Goal: Task Accomplishment & Management: Use online tool/utility

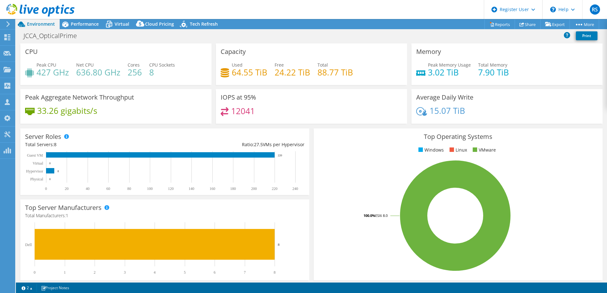
select select "USD"
click at [84, 25] on span "Performance" at bounding box center [85, 24] width 28 height 6
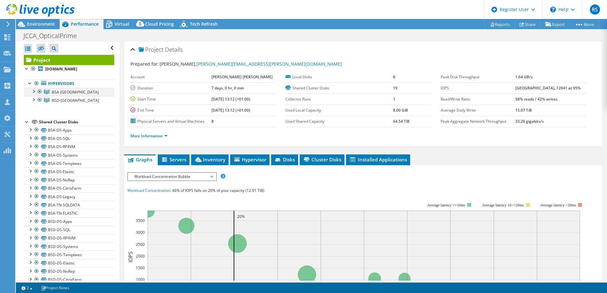
click at [34, 92] on div at bounding box center [33, 91] width 6 height 6
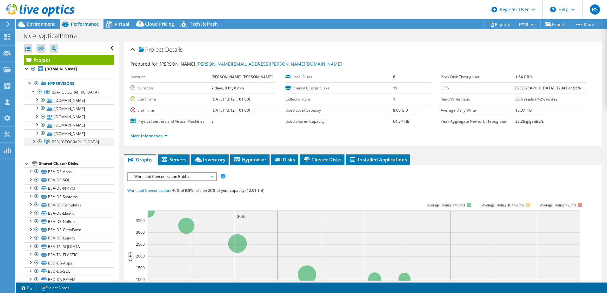
click at [32, 142] on div at bounding box center [33, 141] width 6 height 6
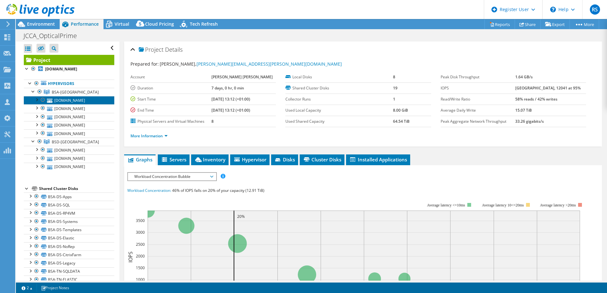
click at [58, 100] on link "bsa-esx4.jcca.ad" at bounding box center [69, 100] width 90 height 8
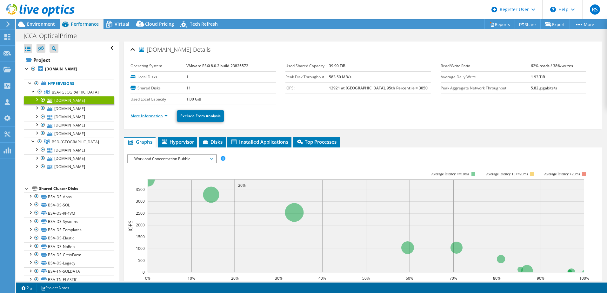
click at [163, 116] on link "More Information" at bounding box center [148, 115] width 37 height 5
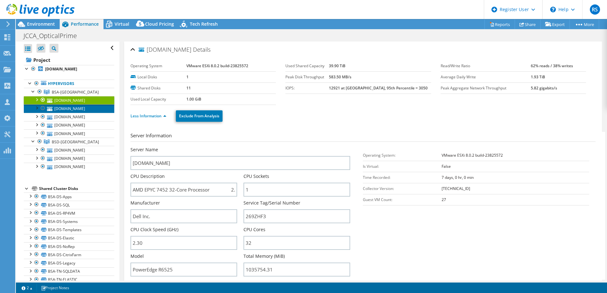
click at [82, 110] on link "bsa-esx5.jcca.ad" at bounding box center [69, 108] width 90 height 8
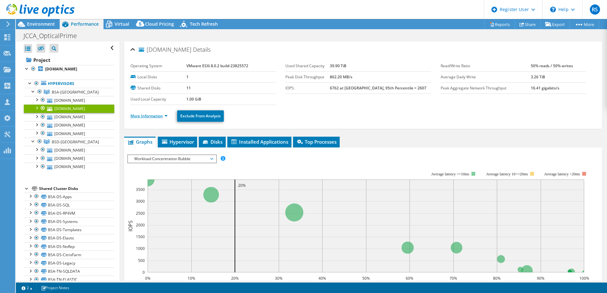
click at [145, 115] on link "More Information" at bounding box center [148, 115] width 37 height 5
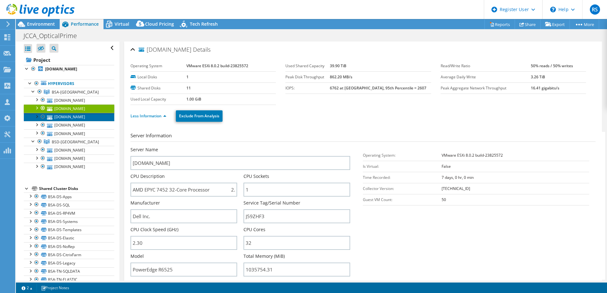
click at [70, 118] on link "bsa-esx3.jcca.ad" at bounding box center [69, 117] width 90 height 8
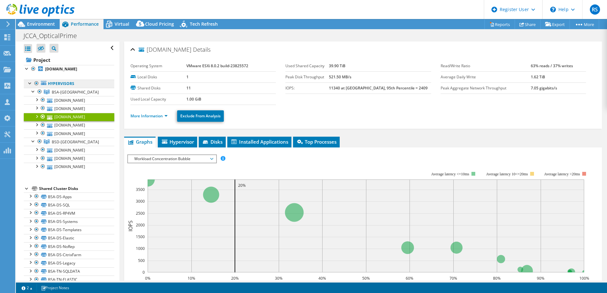
click at [71, 82] on link "Hypervisors" at bounding box center [69, 84] width 90 height 8
click at [68, 90] on span "BSA-Aberdeen" at bounding box center [75, 92] width 47 height 5
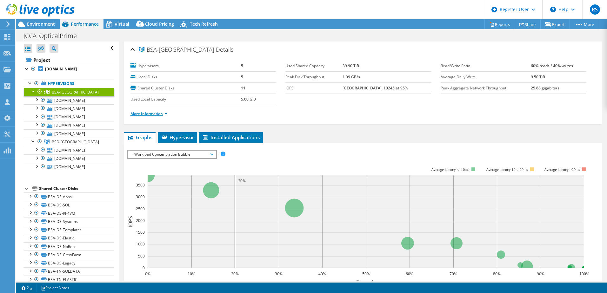
click at [166, 113] on link "More Information" at bounding box center [148, 113] width 37 height 5
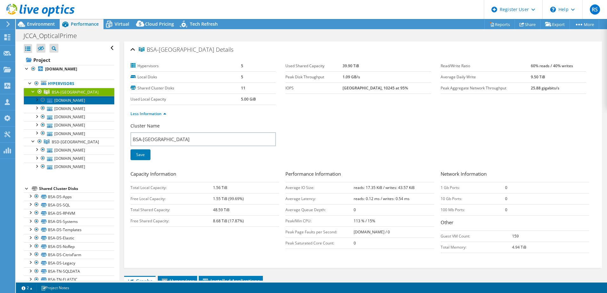
click at [62, 104] on link "bsa-esx4.jcca.ad" at bounding box center [69, 100] width 90 height 8
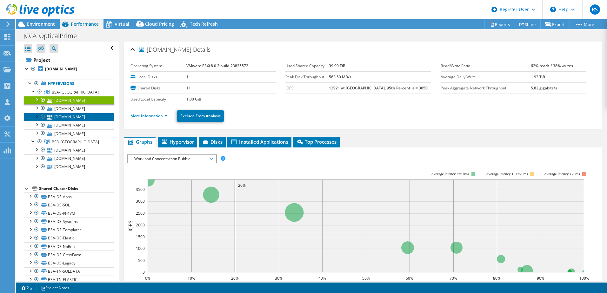
click at [63, 119] on link "bsa-esx3.jcca.ad" at bounding box center [69, 117] width 90 height 8
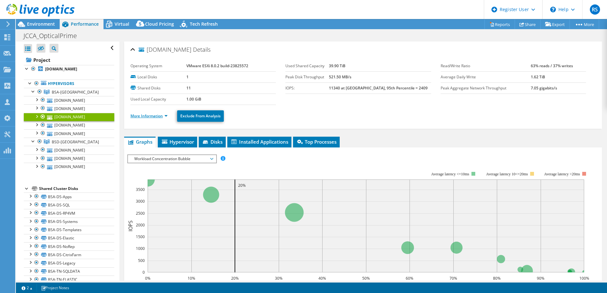
click at [162, 118] on link "More Information" at bounding box center [148, 115] width 37 height 5
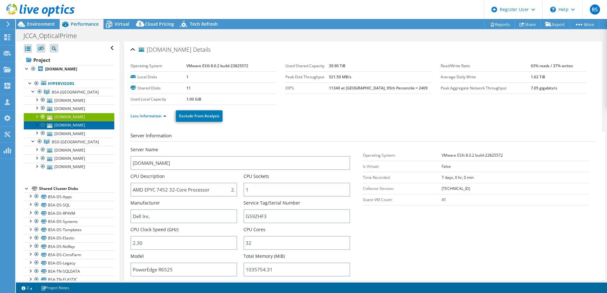
click at [81, 127] on link "bsa-esx1.jcca.ad" at bounding box center [69, 125] width 90 height 8
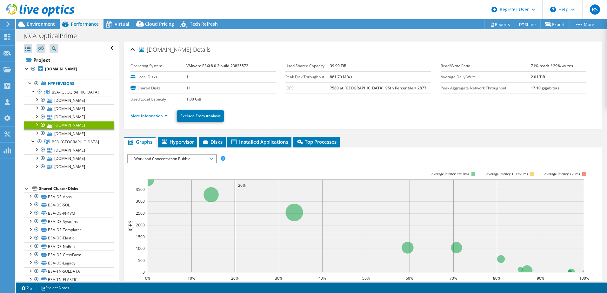
click at [141, 114] on link "More Information" at bounding box center [148, 115] width 37 height 5
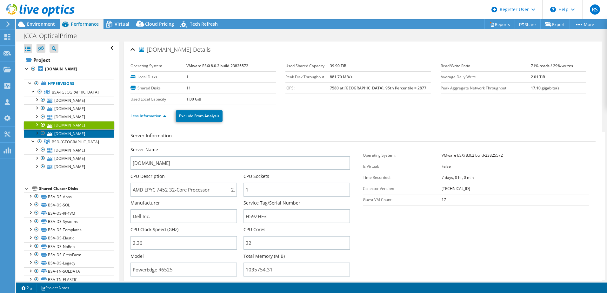
click at [58, 133] on link "bsa-esx2.jcca.ad" at bounding box center [69, 134] width 90 height 8
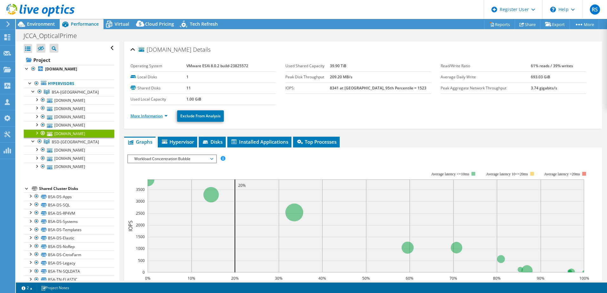
click at [141, 115] on link "More Information" at bounding box center [148, 115] width 37 height 5
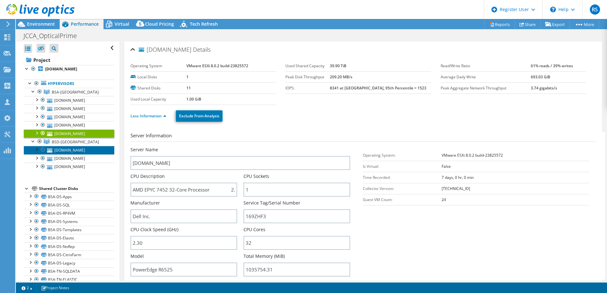
click at [62, 153] on link "bsd-esx3.jcca.ad" at bounding box center [69, 150] width 90 height 8
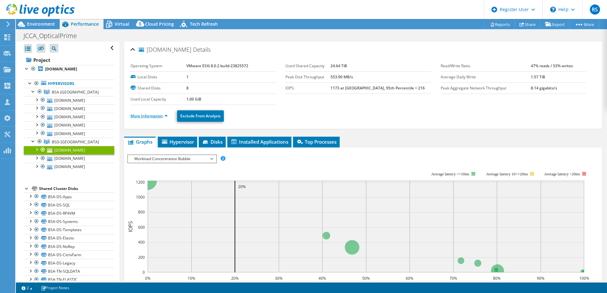
click at [139, 117] on link "More Information" at bounding box center [148, 115] width 37 height 5
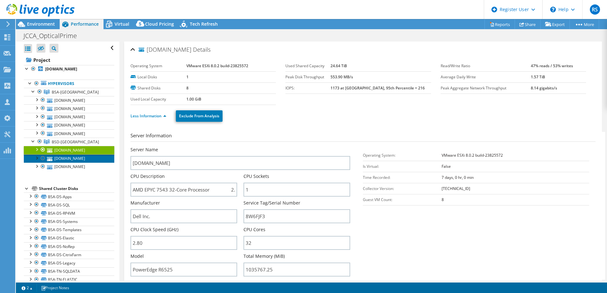
click at [80, 158] on link "bsd-esx2.jcca.ad" at bounding box center [69, 159] width 90 height 8
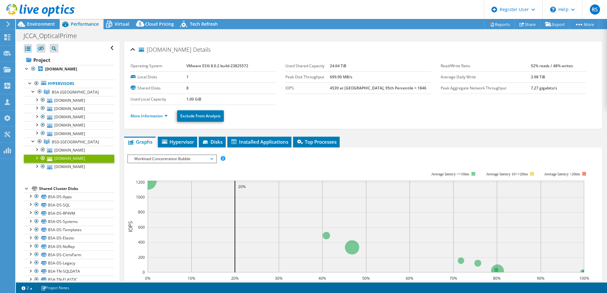
click at [142, 111] on ul "More Information Exclude From Analysis" at bounding box center [362, 115] width 465 height 13
click at [142, 113] on li "More Information" at bounding box center [150, 116] width 41 height 7
drag, startPoint x: 142, startPoint y: 113, endPoint x: 143, endPoint y: 116, distance: 3.3
click at [143, 116] on link "More Information" at bounding box center [148, 115] width 37 height 5
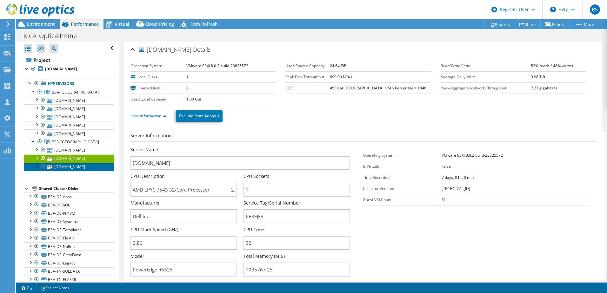
click at [77, 168] on link "bsd-esx1.jcca.ad" at bounding box center [69, 167] width 90 height 8
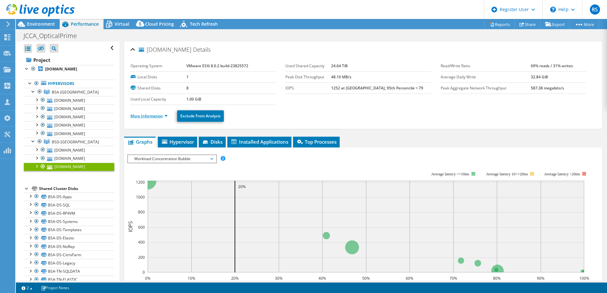
click at [159, 116] on link "More Information" at bounding box center [148, 115] width 37 height 5
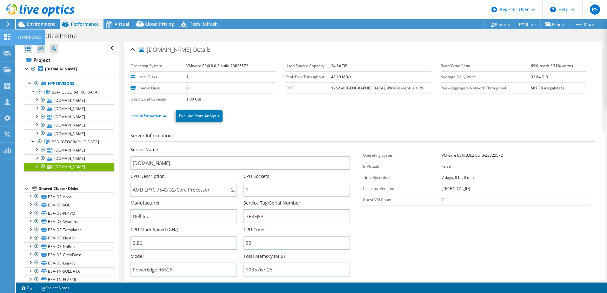
click at [6, 38] on use at bounding box center [7, 37] width 6 height 6
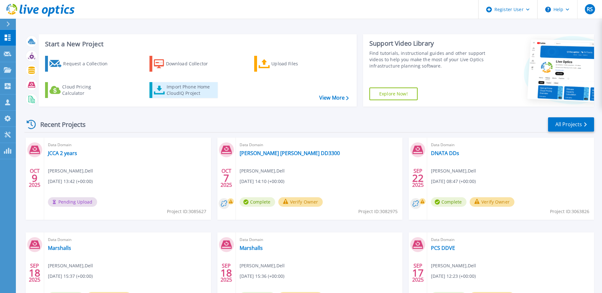
click at [161, 97] on link "Import Phone Home CloudIQ Project" at bounding box center [184, 90] width 68 height 16
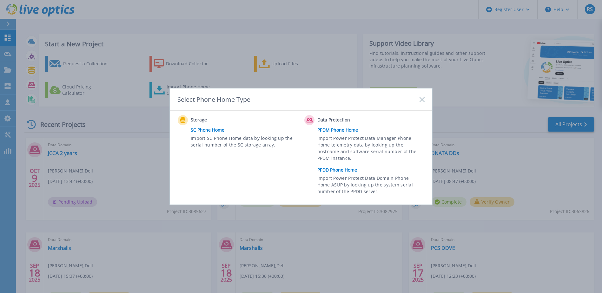
click at [329, 169] on link "PPDD Phone Home" at bounding box center [372, 170] width 110 height 10
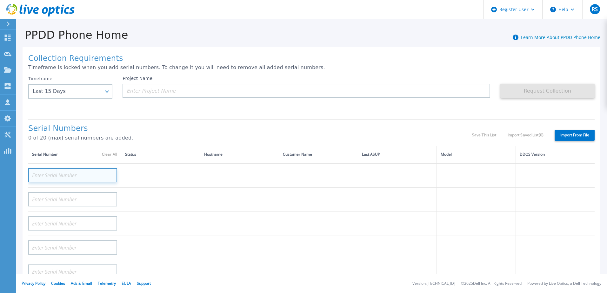
click at [100, 170] on input at bounding box center [72, 175] width 89 height 14
paste input "BYGZLF3"
type input "BYGZLF3"
click at [168, 137] on p "0 of 20 (max) serial numbers are added." at bounding box center [250, 138] width 444 height 6
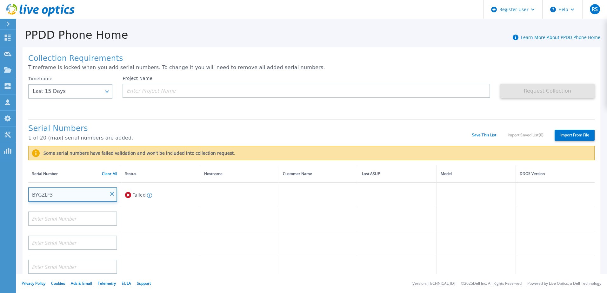
click at [77, 193] on input "BYGZLF3" at bounding box center [72, 195] width 89 height 14
drag, startPoint x: 65, startPoint y: 194, endPoint x: 26, endPoint y: 195, distance: 39.7
click at [26, 195] on div "Collection Requirements Timeframe is locked when you add serial numbers. To cha…" at bounding box center [312, 236] width 578 height 378
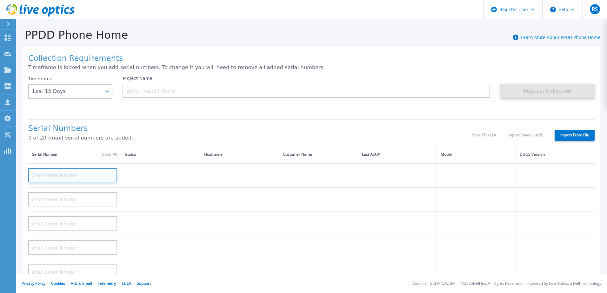
paste input "DE600212340822"
type input "DE600212340822"
click at [190, 130] on h1 "Serial Numbers" at bounding box center [250, 128] width 444 height 9
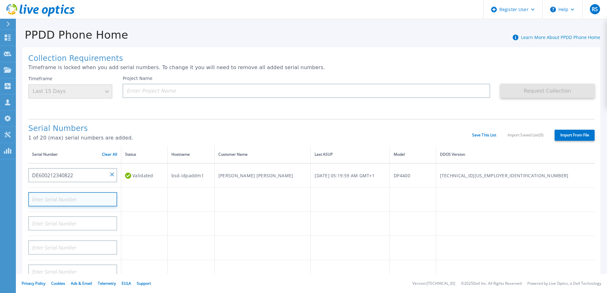
click at [52, 200] on input at bounding box center [72, 199] width 89 height 14
paste input "DE600212340822"
type input "DE600212340823"
click at [212, 134] on div "Serial Numbers 1 of 20 (max) serial numbers are added." at bounding box center [250, 135] width 444 height 22
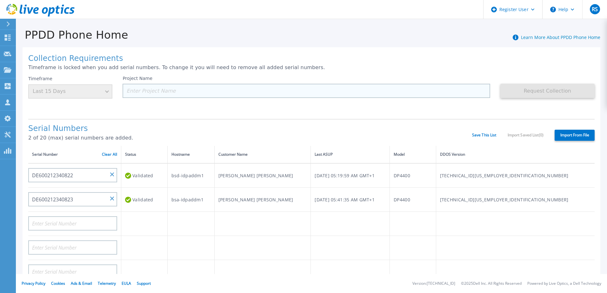
click at [137, 89] on input at bounding box center [306, 91] width 367 height 14
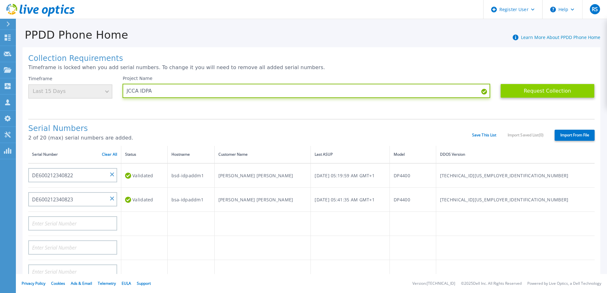
type input "JCCA IDPA"
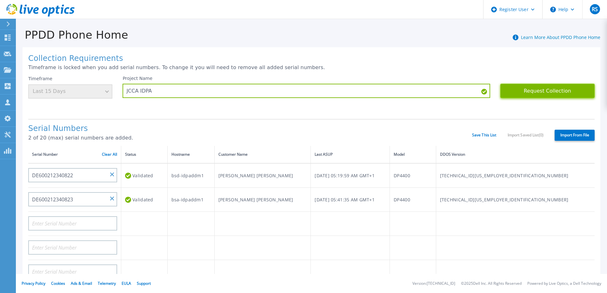
click at [569, 92] on button "Request Collection" at bounding box center [547, 91] width 94 height 14
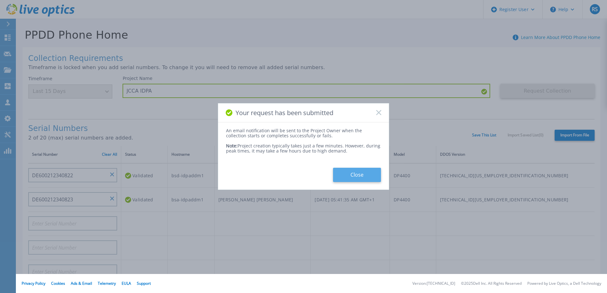
click at [360, 177] on button "Close" at bounding box center [357, 175] width 48 height 14
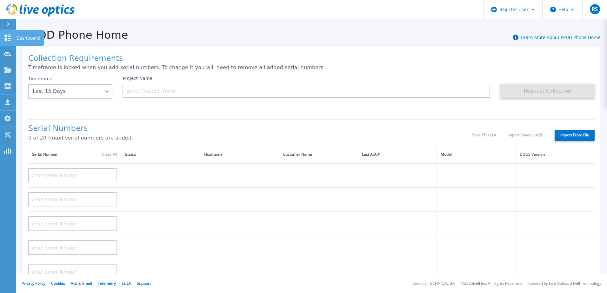
click at [4, 37] on icon at bounding box center [8, 38] width 8 height 6
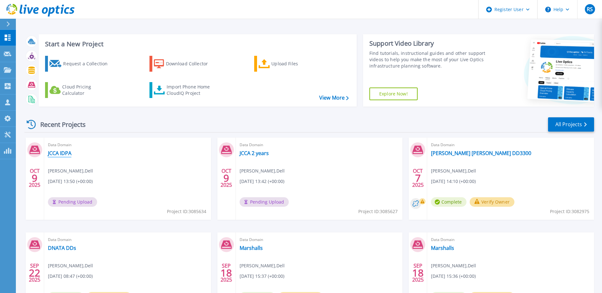
click at [65, 153] on link "JCCA IDPA" at bounding box center [59, 153] width 23 height 6
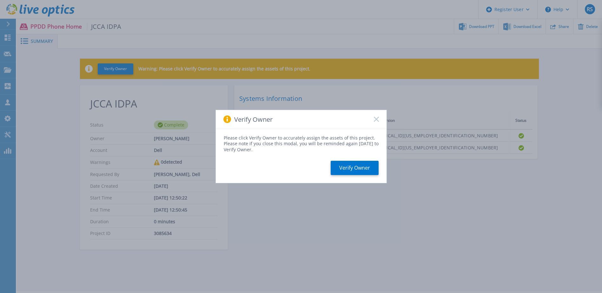
click at [376, 122] on icon at bounding box center [376, 119] width 5 height 5
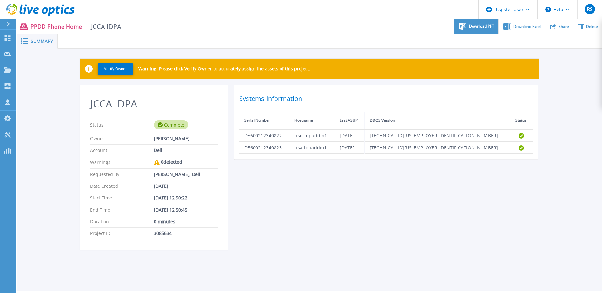
click at [480, 26] on span "Download PPT" at bounding box center [481, 26] width 25 height 4
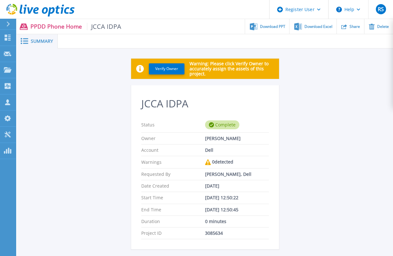
click at [131, 104] on div "JCCA IDPA Status Complete Owner Richard Scallan Account Dell Warnings 0 detecte…" at bounding box center [205, 211] width 148 height 252
click at [131, 91] on div "JCCA IDPA Status Complete Owner Richard Scallan Account Dell Warnings 0 detecte…" at bounding box center [205, 211] width 148 height 252
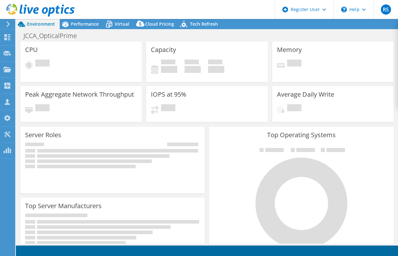
select select "USD"
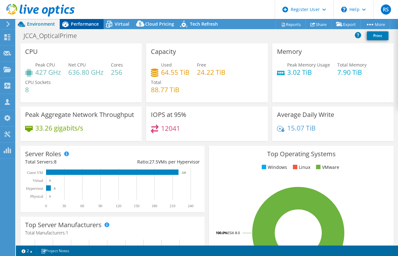
click at [92, 27] on span "Performance" at bounding box center [85, 24] width 28 height 6
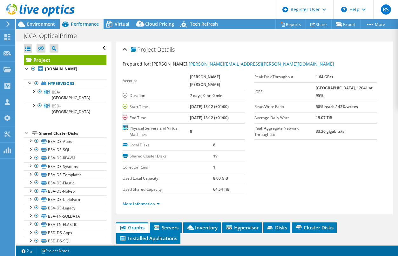
click at [206, 50] on div "Project Details" at bounding box center [255, 50] width 264 height 14
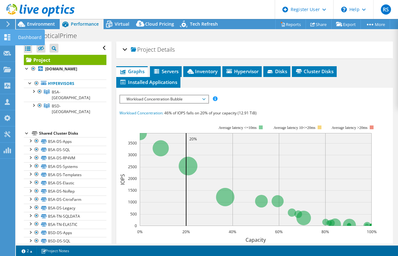
click at [5, 39] on use at bounding box center [7, 37] width 6 height 6
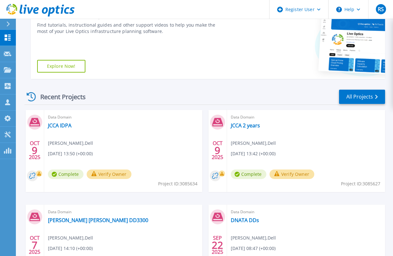
scroll to position [127, 0]
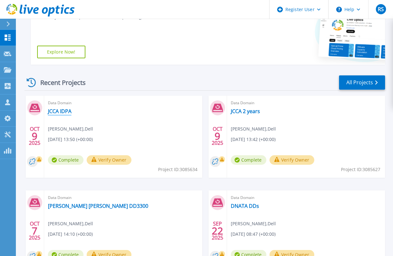
click at [60, 113] on link "JCCA IDPA" at bounding box center [59, 111] width 23 height 6
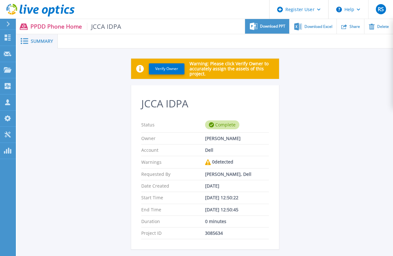
click at [279, 25] on span "Download PPT" at bounding box center [272, 26] width 25 height 4
click at [46, 92] on div "Verify Owner Warning: Please click Verify Owner to accurately assign the assets…" at bounding box center [205, 198] width 376 height 298
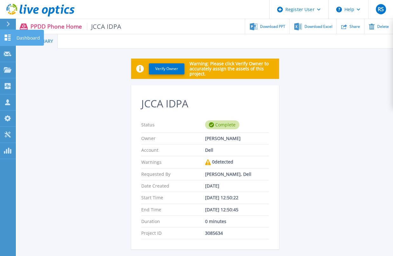
click at [7, 37] on icon at bounding box center [8, 38] width 8 height 6
